Goal: Information Seeking & Learning: Learn about a topic

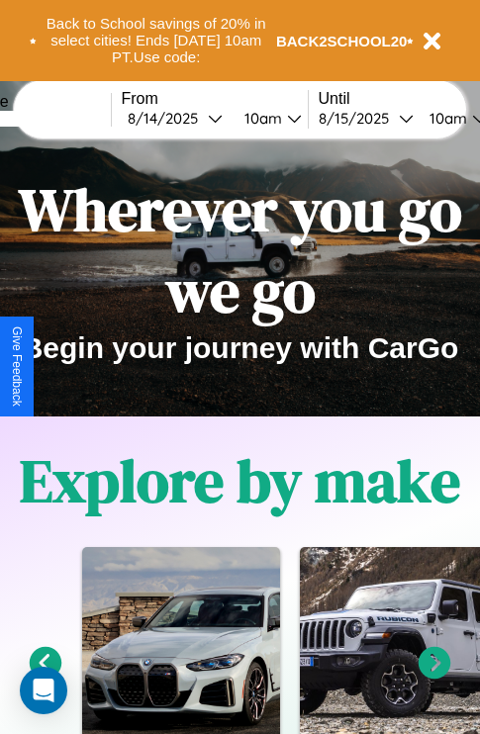
scroll to position [305, 0]
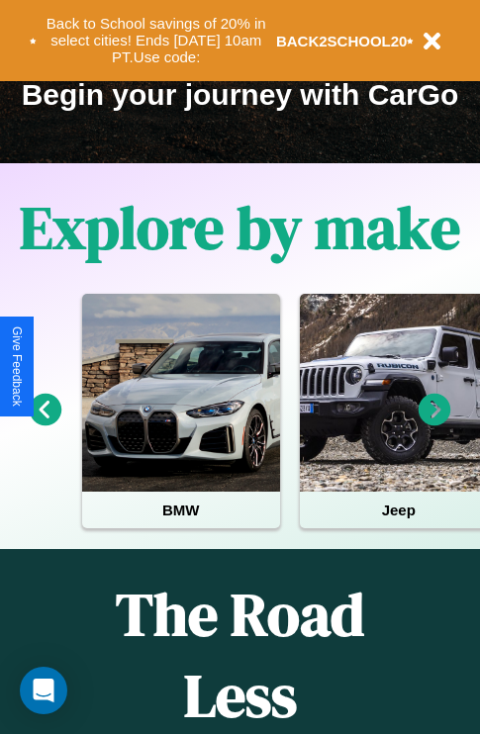
click at [434, 423] on icon at bounding box center [434, 410] width 33 height 33
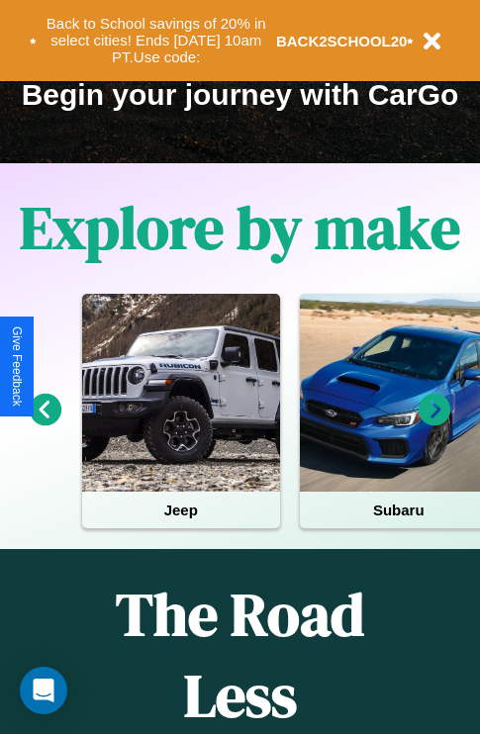
click at [434, 423] on icon at bounding box center [434, 410] width 33 height 33
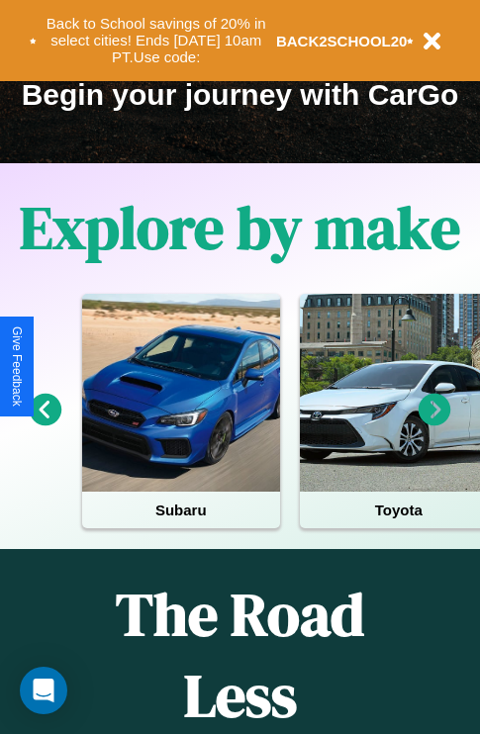
click at [434, 423] on icon at bounding box center [434, 410] width 33 height 33
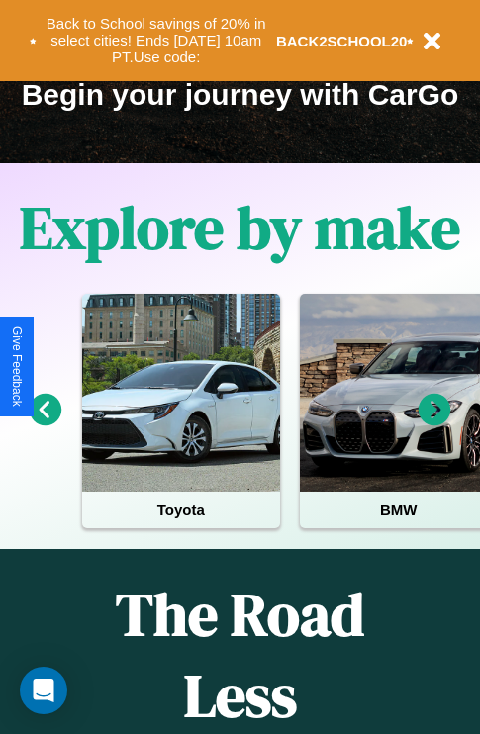
click at [434, 423] on icon at bounding box center [434, 410] width 33 height 33
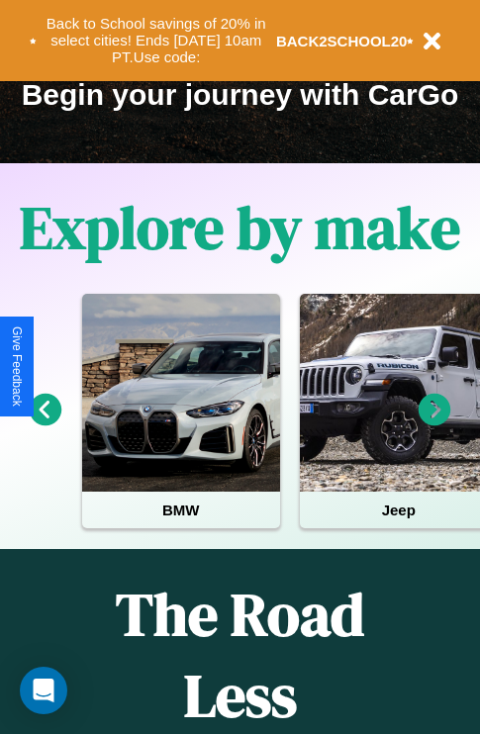
scroll to position [2396, 0]
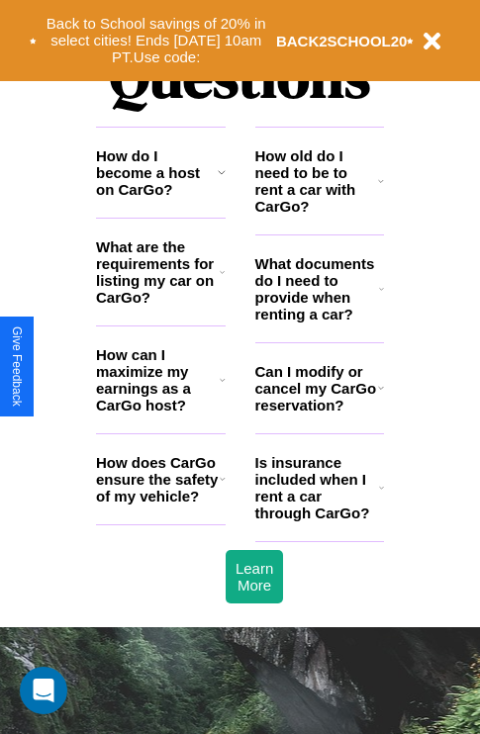
click at [160, 304] on h3 "What are the requirements for listing my car on CarGo?" at bounding box center [158, 271] width 124 height 67
click at [160, 198] on h3 "How do I become a host on CarGo?" at bounding box center [157, 172] width 122 height 50
click at [160, 304] on h3 "What are the requirements for listing my car on CarGo?" at bounding box center [158, 271] width 124 height 67
click at [318, 519] on h3 "Is insurance included when I rent a car through CarGo?" at bounding box center [317, 487] width 124 height 67
click at [160, 504] on h3 "How does CarGo ensure the safety of my vehicle?" at bounding box center [158, 479] width 124 height 50
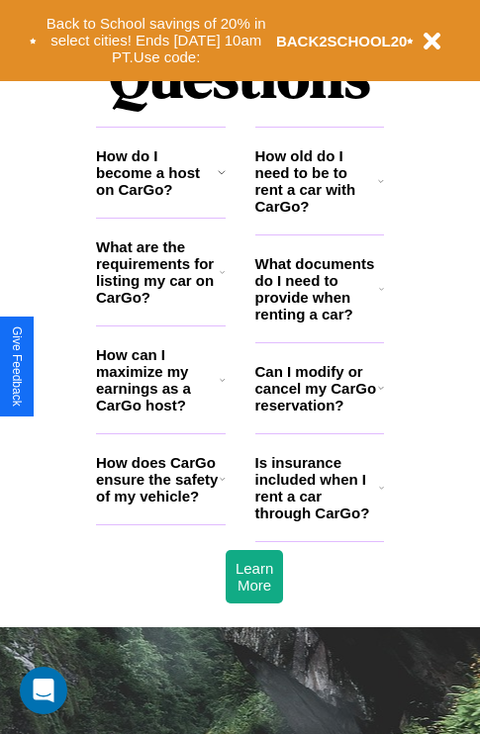
click at [318, 413] on h3 "Can I modify or cancel my CarGo reservation?" at bounding box center [316, 388] width 123 height 50
